Goal: Task Accomplishment & Management: Manage account settings

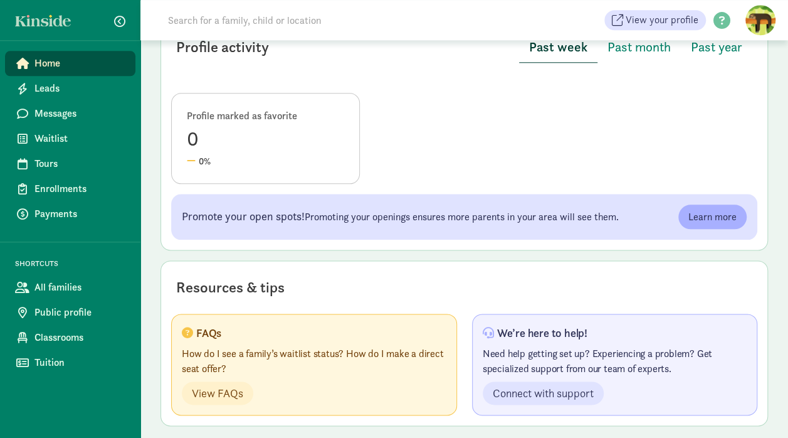
scroll to position [646, 0]
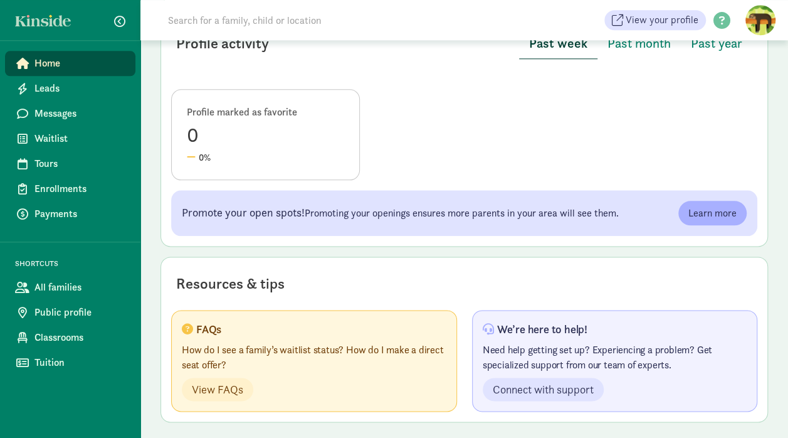
click at [43, 140] on span "Waitlist" at bounding box center [79, 138] width 91 height 15
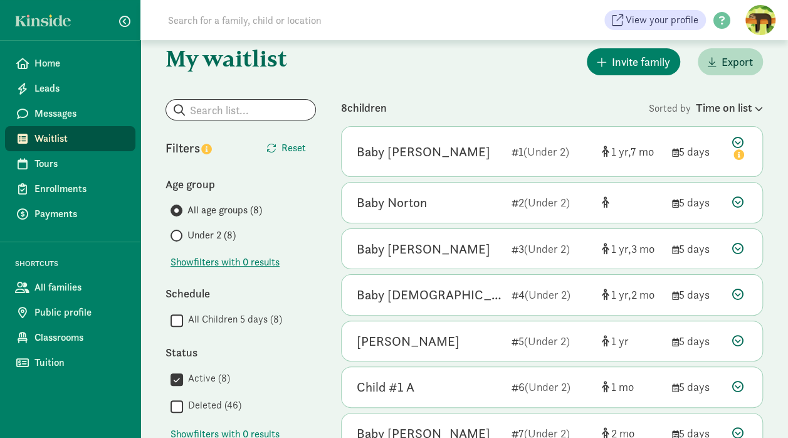
scroll to position [14, 0]
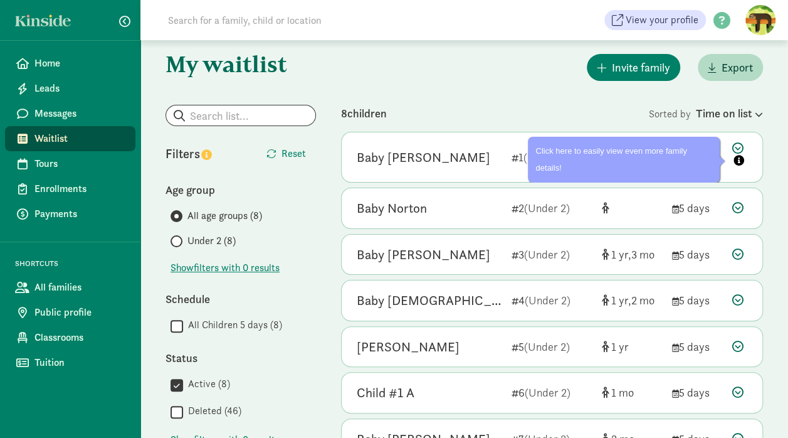
click at [739, 147] on icon at bounding box center [739, 155] width 15 height 26
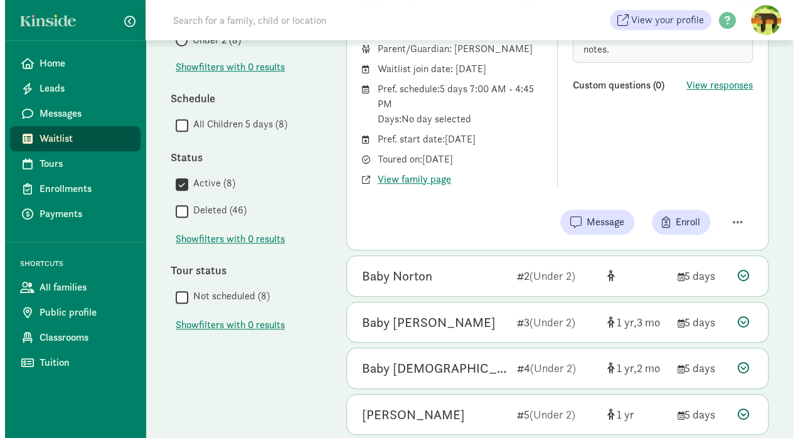
scroll to position [228, 0]
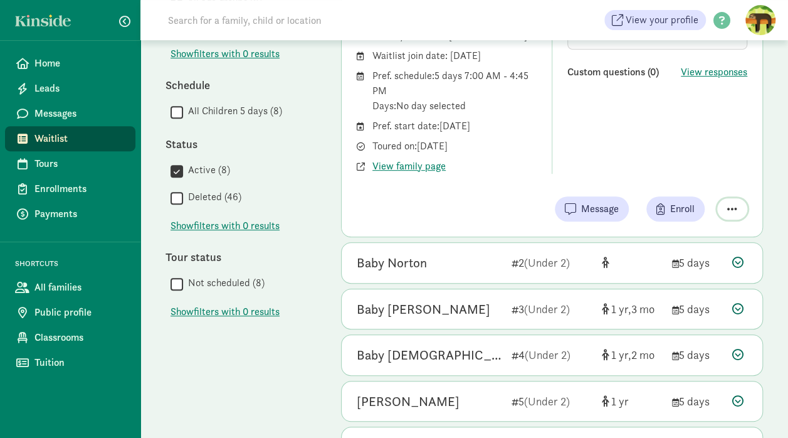
click at [731, 208] on span "button" at bounding box center [732, 208] width 10 height 11
click at [664, 172] on div "Remove from list" at bounding box center [688, 176] width 97 height 15
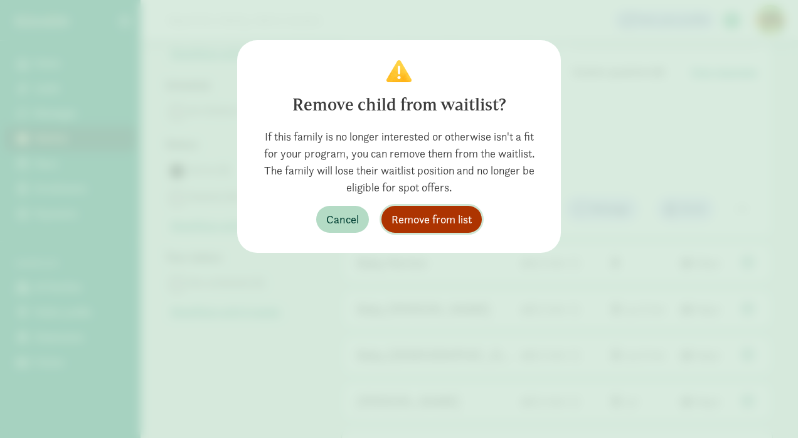
click at [421, 224] on span "Remove from list" at bounding box center [431, 219] width 80 height 17
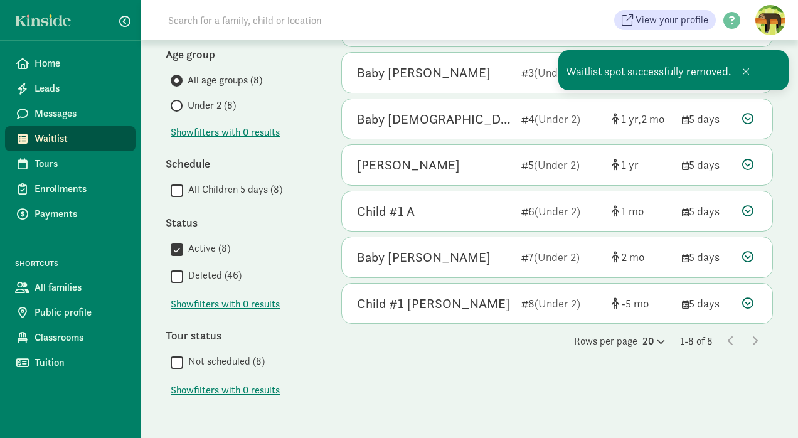
scroll to position [149, 0]
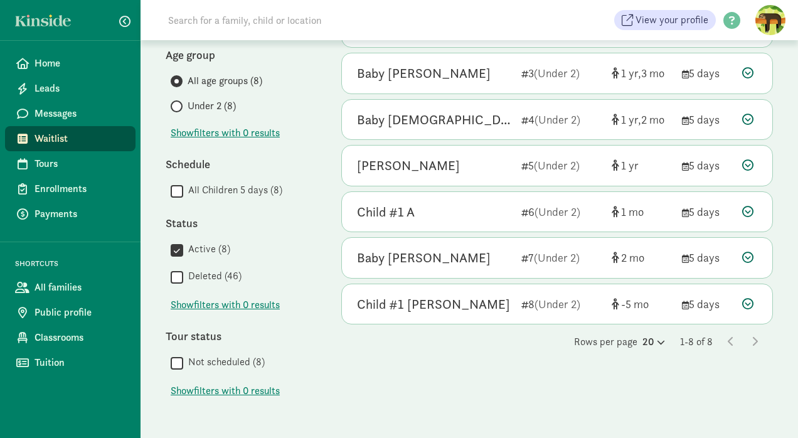
click at [57, 110] on span "Messages" at bounding box center [79, 113] width 91 height 15
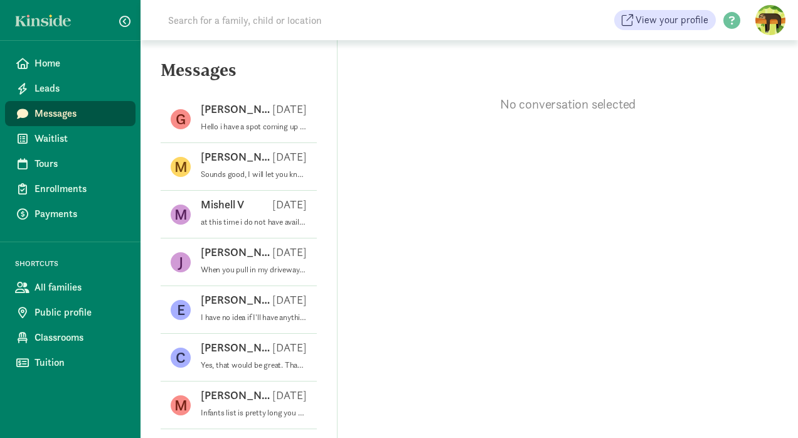
click at [265, 119] on div "[PERSON_NAME] [DATE]" at bounding box center [254, 112] width 106 height 20
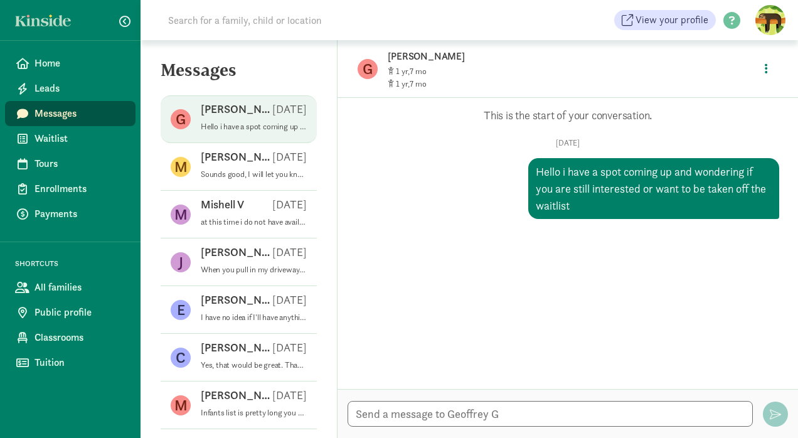
click at [50, 142] on span "Waitlist" at bounding box center [79, 138] width 91 height 15
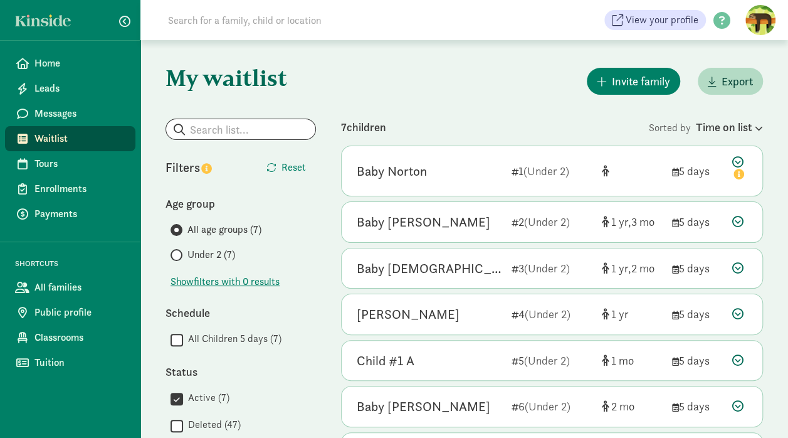
click at [737, 160] on icon at bounding box center [739, 169] width 15 height 26
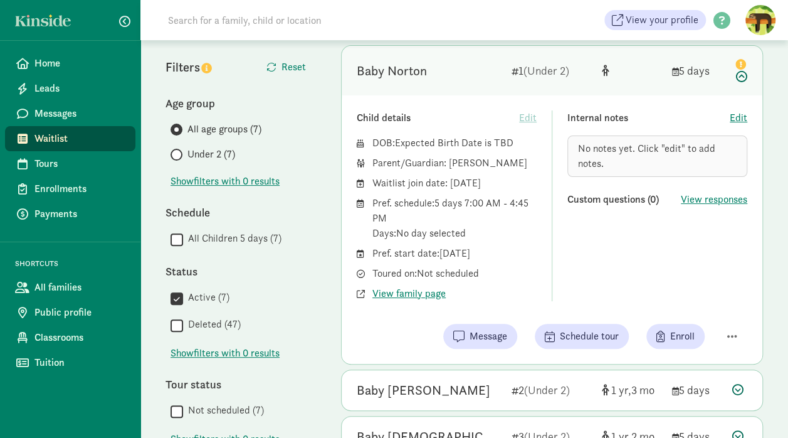
scroll to position [103, 0]
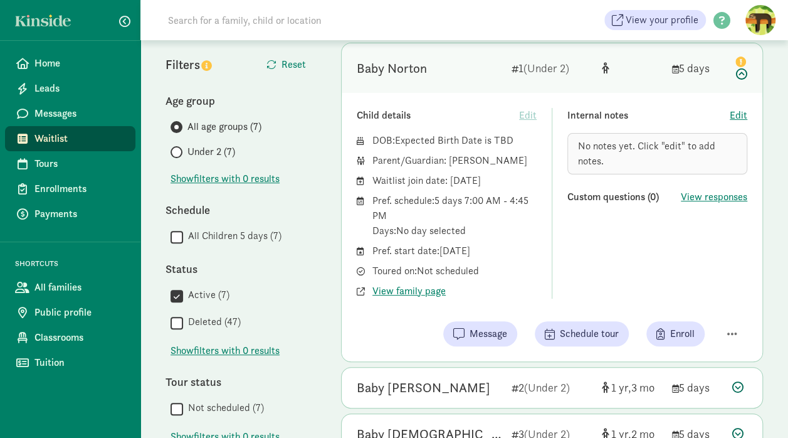
click at [739, 73] on icon at bounding box center [739, 66] width 15 height 26
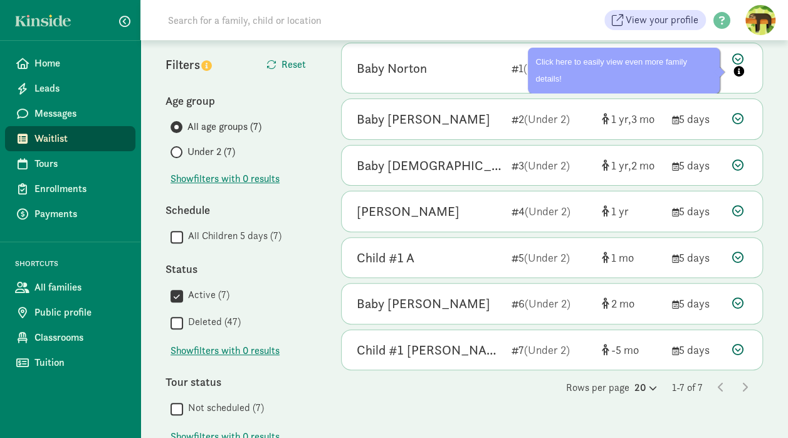
click at [739, 73] on icon "info" at bounding box center [739, 71] width 11 height 11
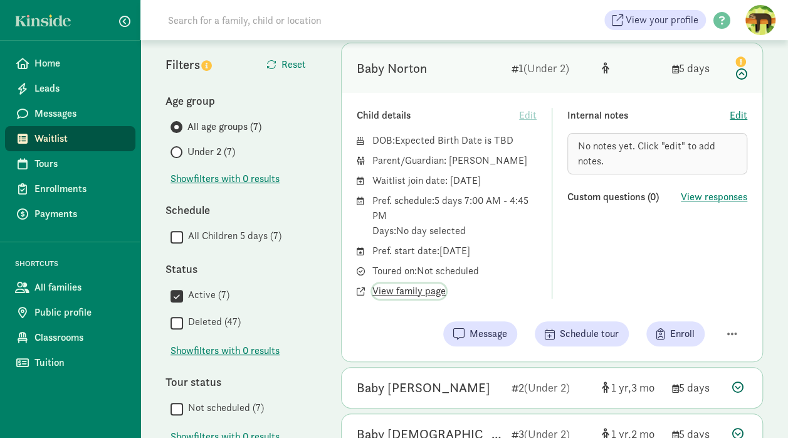
click at [397, 288] on span "View family page" at bounding box center [408, 290] width 73 height 15
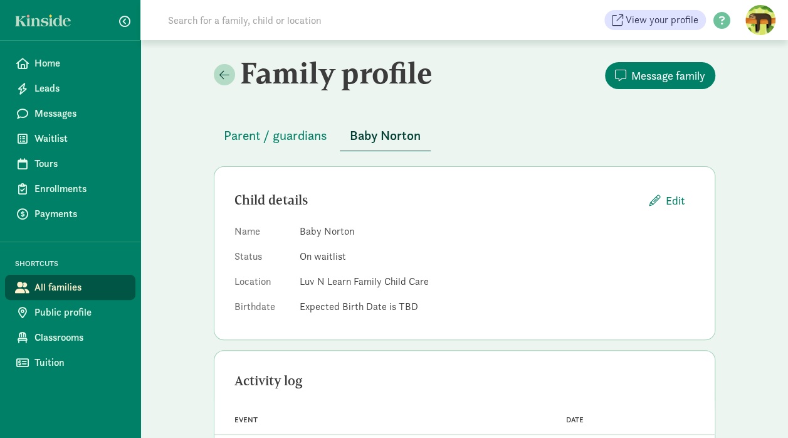
click at [266, 140] on span "Parent / guardians" at bounding box center [275, 135] width 103 height 20
click at [59, 146] on link "Waitlist" at bounding box center [70, 138] width 130 height 25
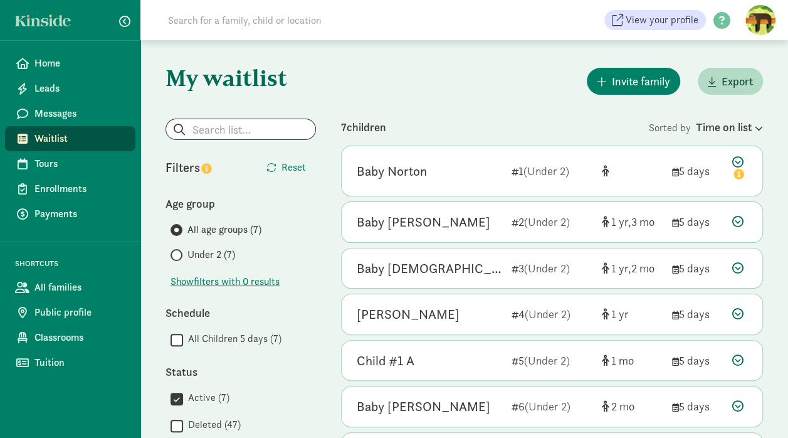
click at [742, 161] on icon at bounding box center [739, 169] width 15 height 26
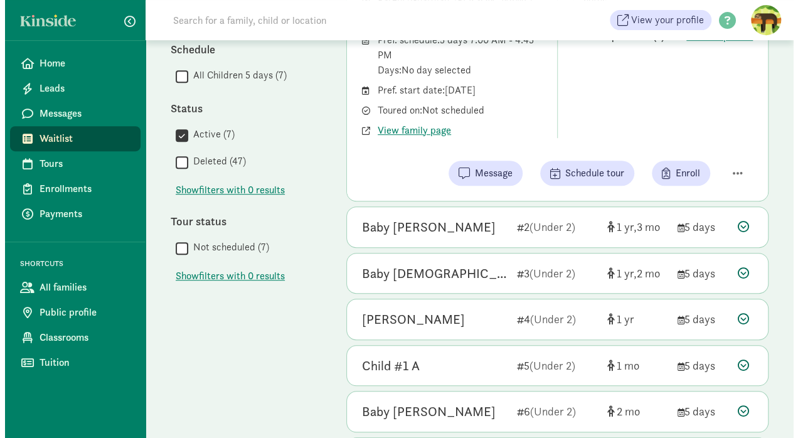
scroll to position [273, 0]
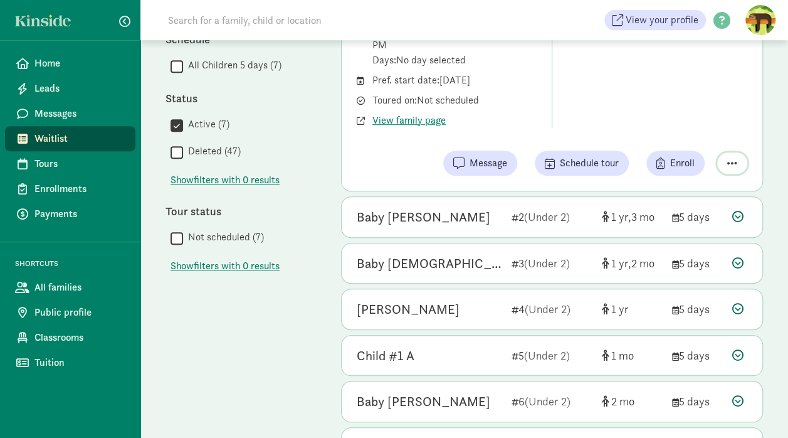
click at [734, 167] on span "button" at bounding box center [732, 162] width 10 height 11
click at [682, 130] on div "Remove from list" at bounding box center [688, 131] width 97 height 15
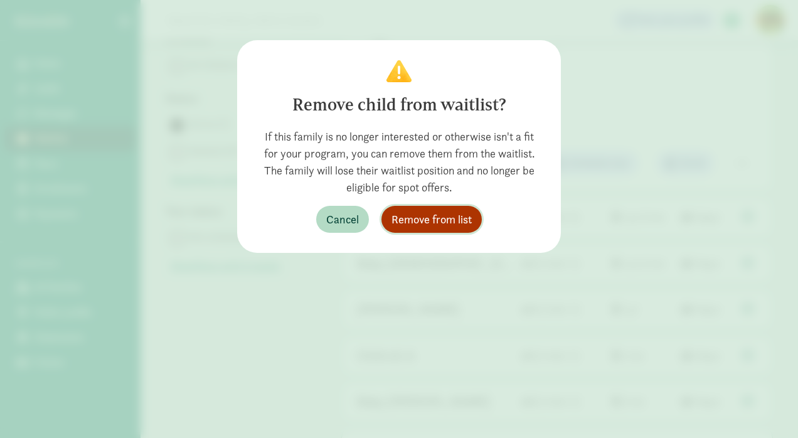
click at [413, 214] on span "Remove from list" at bounding box center [431, 219] width 80 height 17
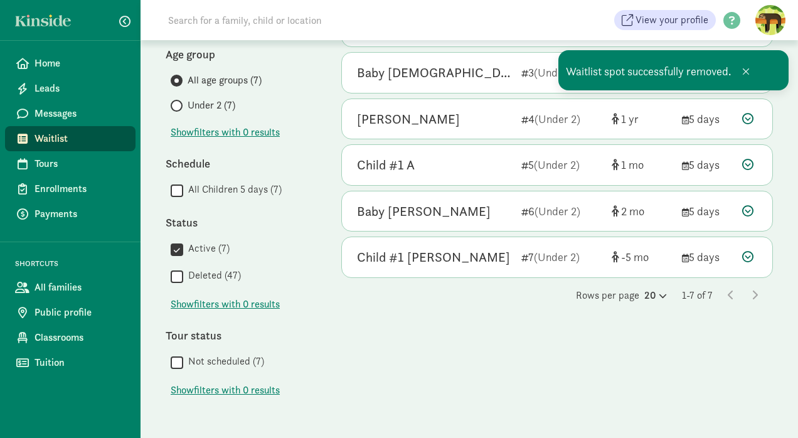
scroll to position [149, 0]
click at [788, 165] on div "My waitlist Invite family Export Show filters Filters Reset Age group All age g…" at bounding box center [468, 165] width 657 height 547
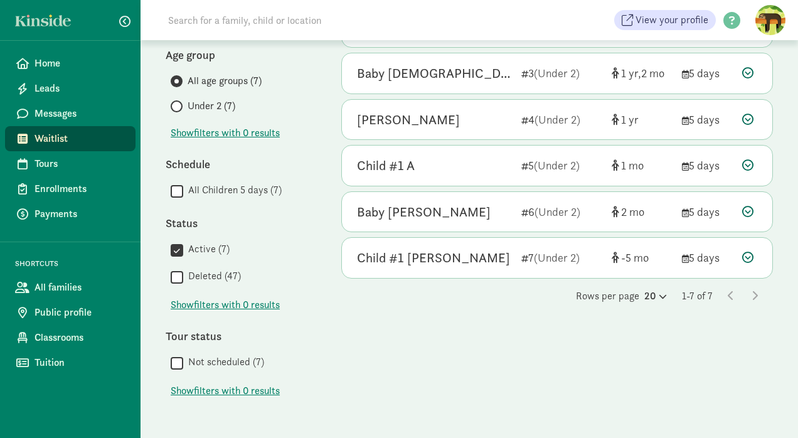
click at [780, 117] on div "My waitlist Invite family Export Show filters Filters Reset Age group All age g…" at bounding box center [468, 165] width 657 height 547
click at [54, 140] on span "Waitlist" at bounding box center [79, 138] width 91 height 15
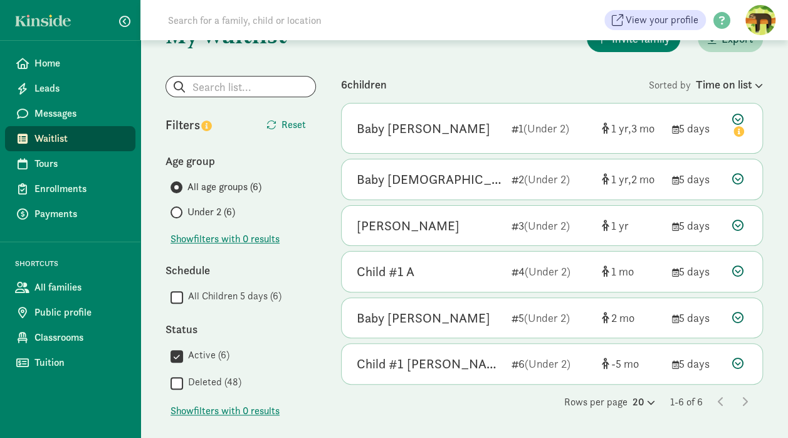
scroll to position [55, 0]
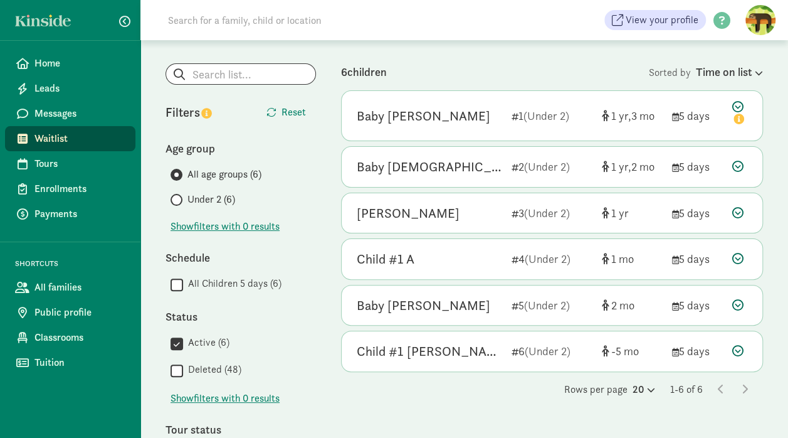
click at [560, 120] on span "(Under 2)" at bounding box center [547, 115] width 46 height 14
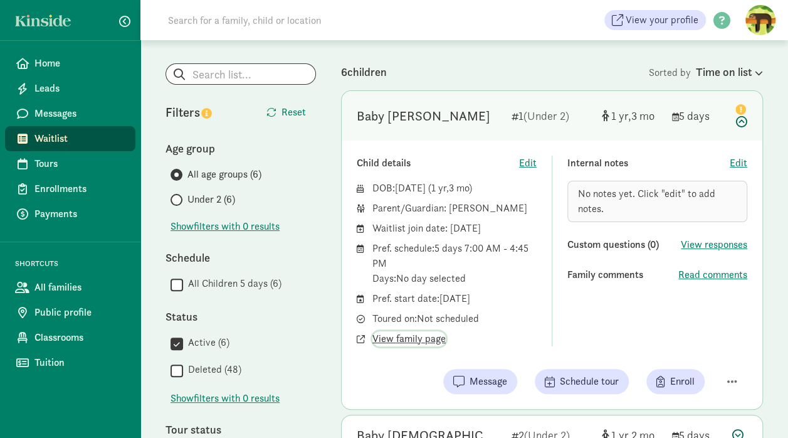
click at [391, 342] on span "View family page" at bounding box center [408, 338] width 73 height 15
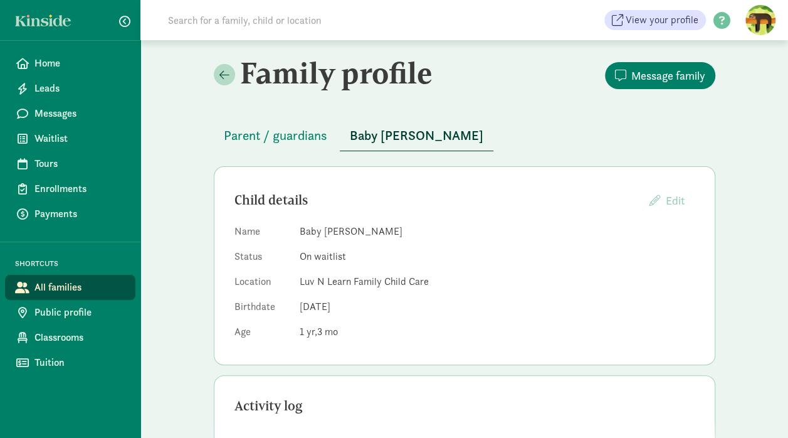
click at [260, 138] on span "Parent / guardians" at bounding box center [275, 135] width 103 height 20
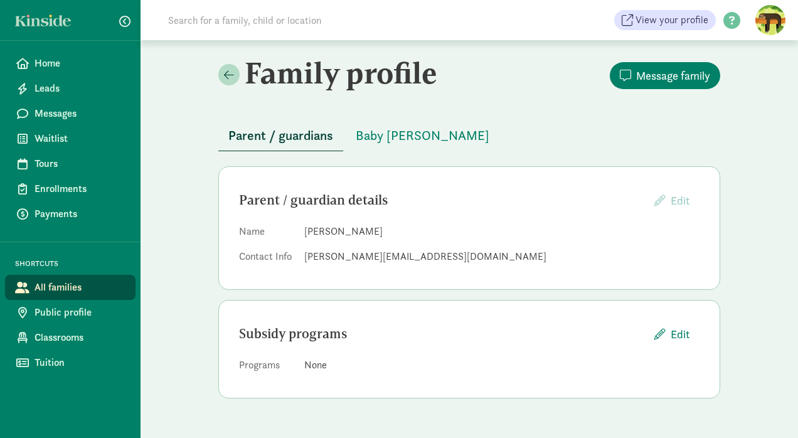
click at [364, 255] on div "zacbeckmann@hotmail.com" at bounding box center [501, 256] width 395 height 15
click at [42, 142] on span "Waitlist" at bounding box center [79, 138] width 91 height 15
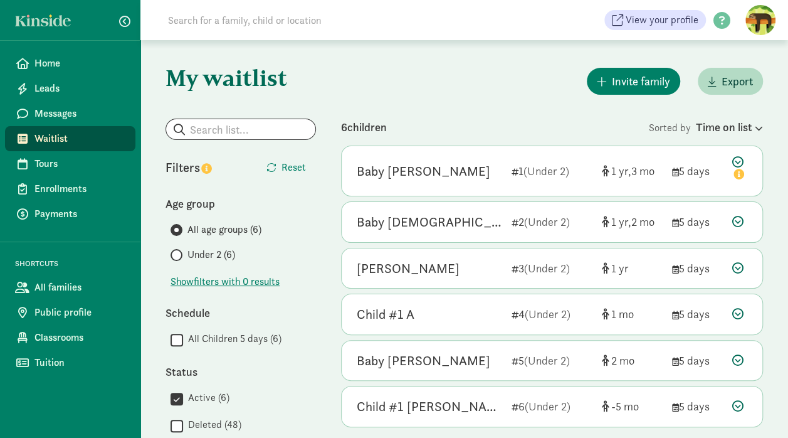
click at [740, 219] on icon at bounding box center [737, 221] width 11 height 11
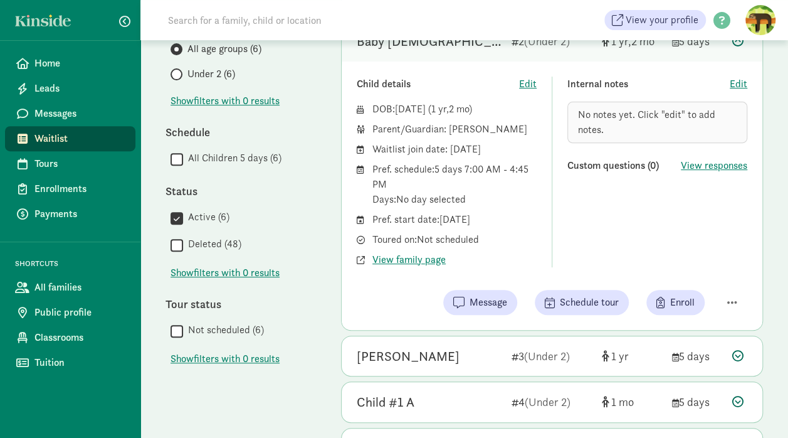
scroll to position [184, 0]
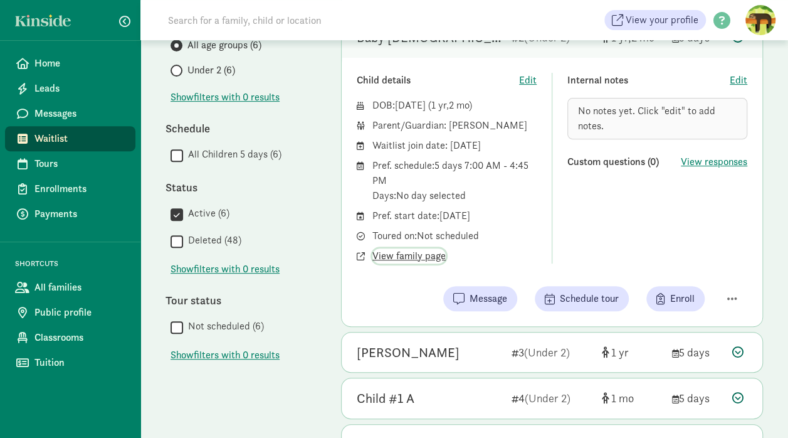
click at [392, 254] on span "View family page" at bounding box center [408, 255] width 73 height 15
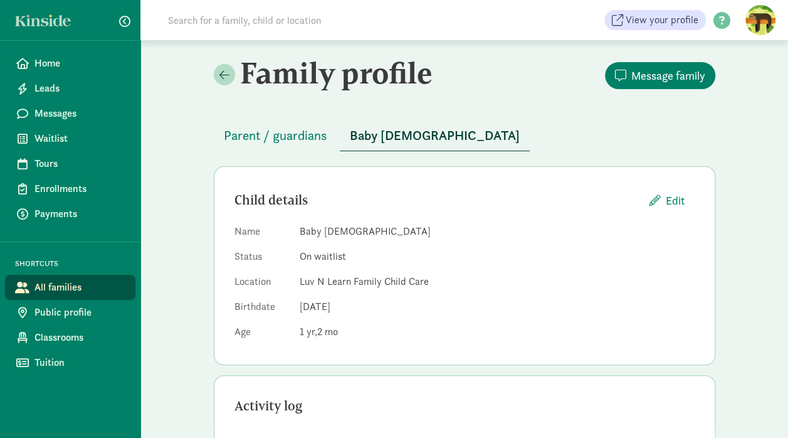
click at [271, 140] on span "Parent / guardians" at bounding box center [275, 135] width 103 height 20
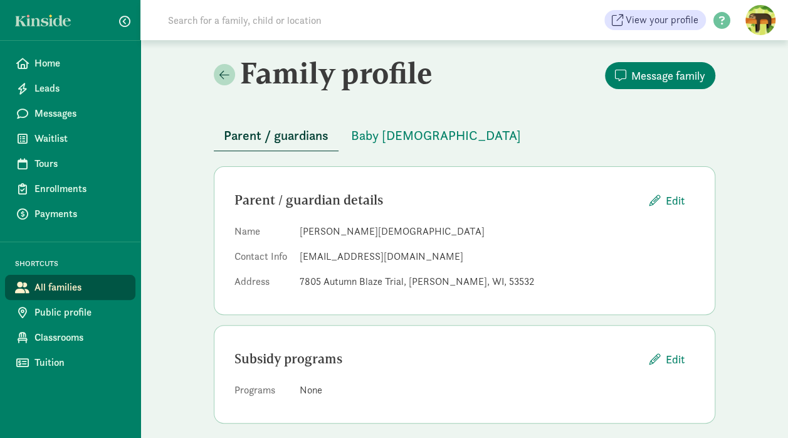
click at [49, 136] on span "Waitlist" at bounding box center [79, 138] width 91 height 15
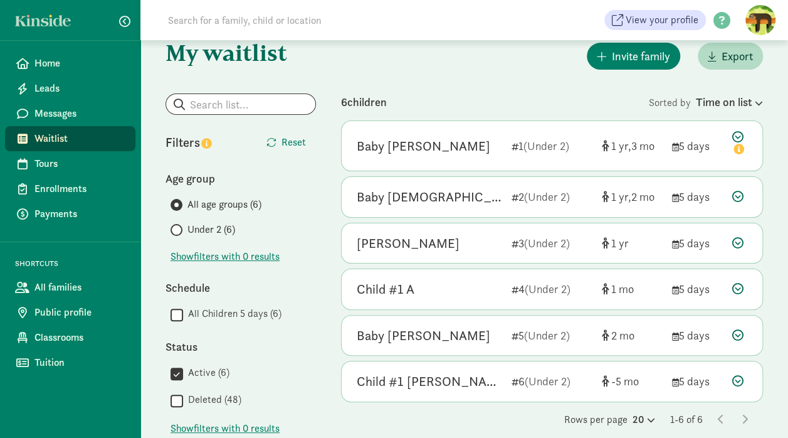
scroll to position [26, 0]
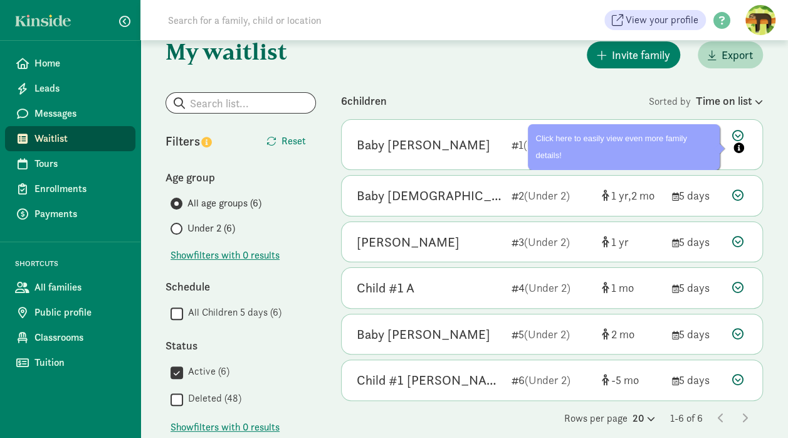
click at [737, 135] on icon at bounding box center [739, 143] width 15 height 26
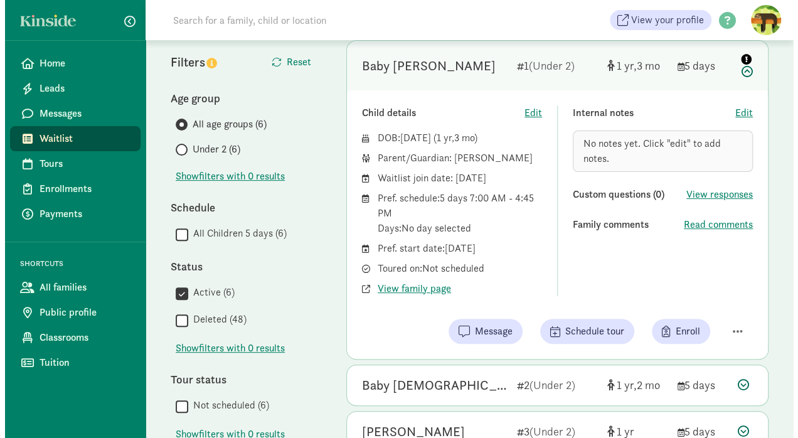
scroll to position [128, 0]
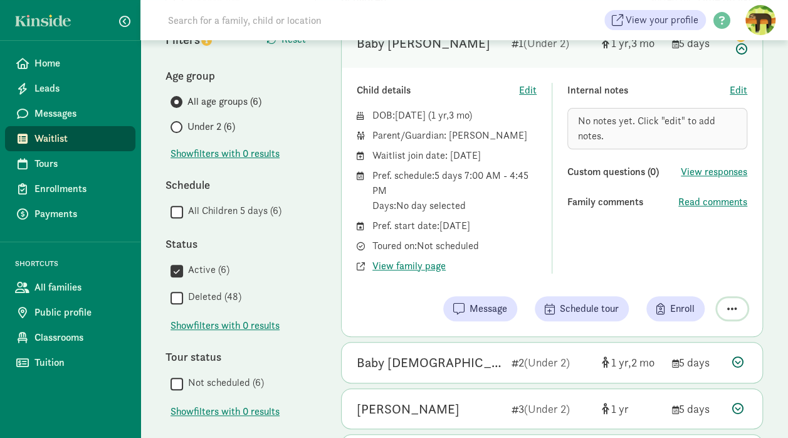
click at [733, 307] on span "button" at bounding box center [732, 308] width 10 height 11
click at [693, 273] on div "Remove from list" at bounding box center [688, 276] width 97 height 15
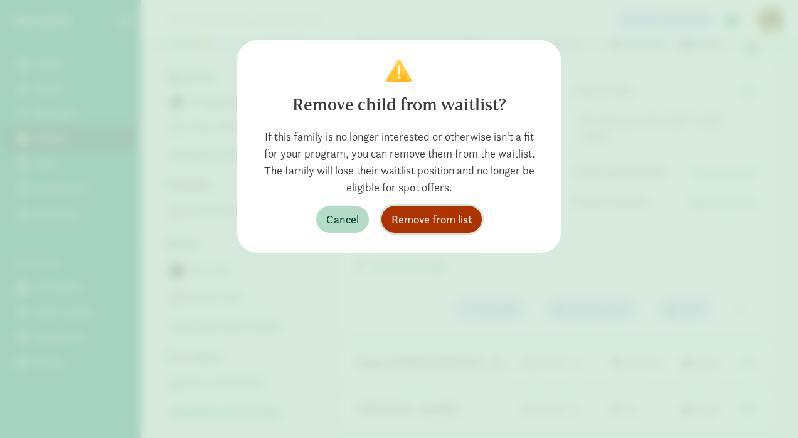
click at [432, 215] on span "Remove from list" at bounding box center [431, 219] width 80 height 17
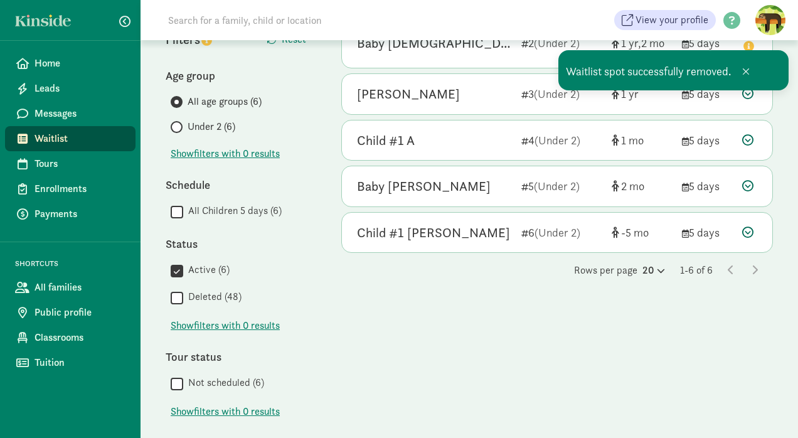
click at [36, 138] on span "Waitlist" at bounding box center [79, 138] width 91 height 15
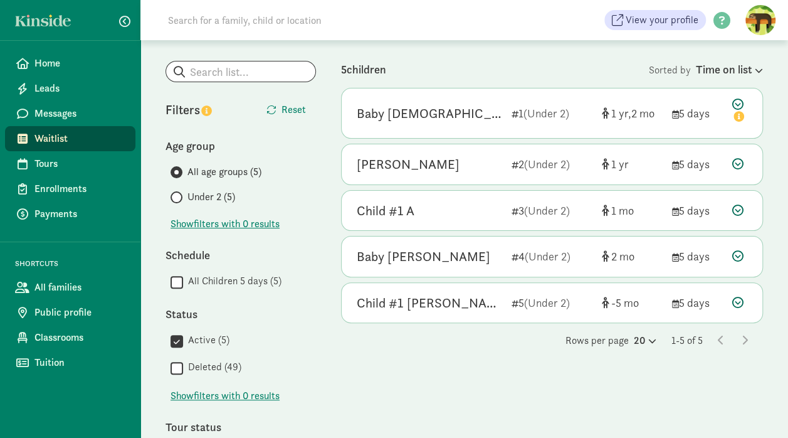
scroll to position [58, 0]
